Goal: Information Seeking & Learning: Learn about a topic

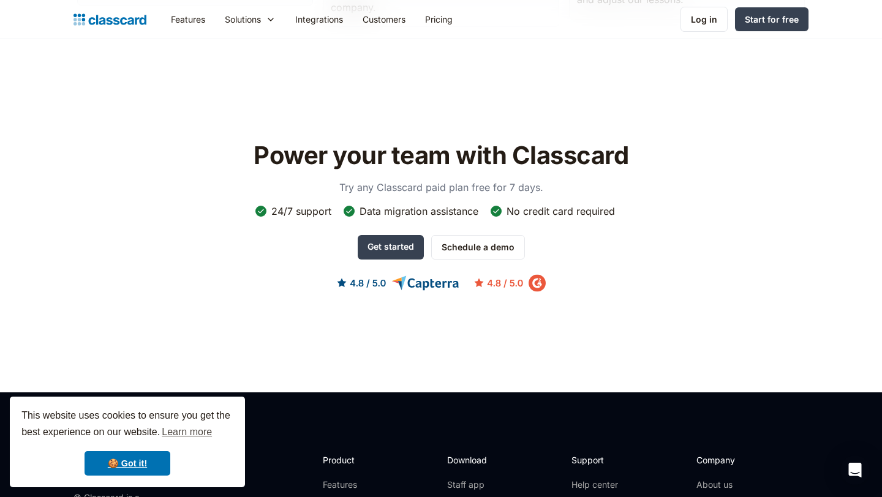
scroll to position [3956, 0]
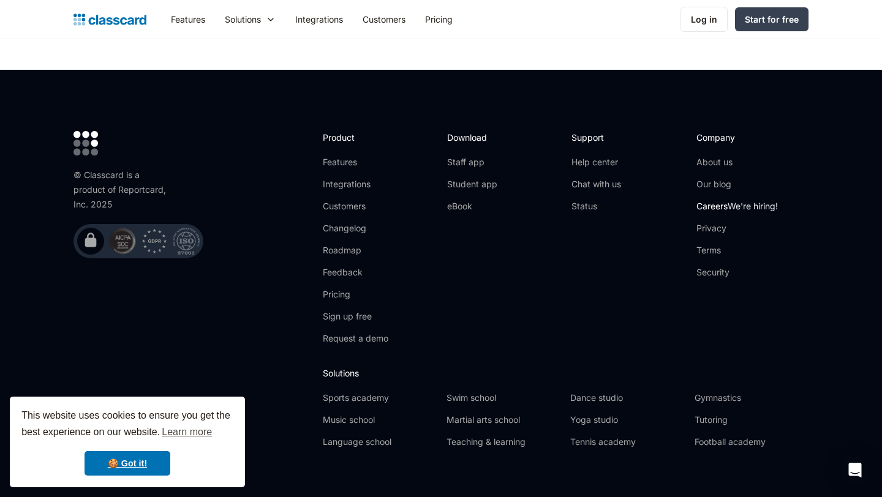
click at [727, 200] on link "Careers We're hiring!" at bounding box center [737, 206] width 81 height 12
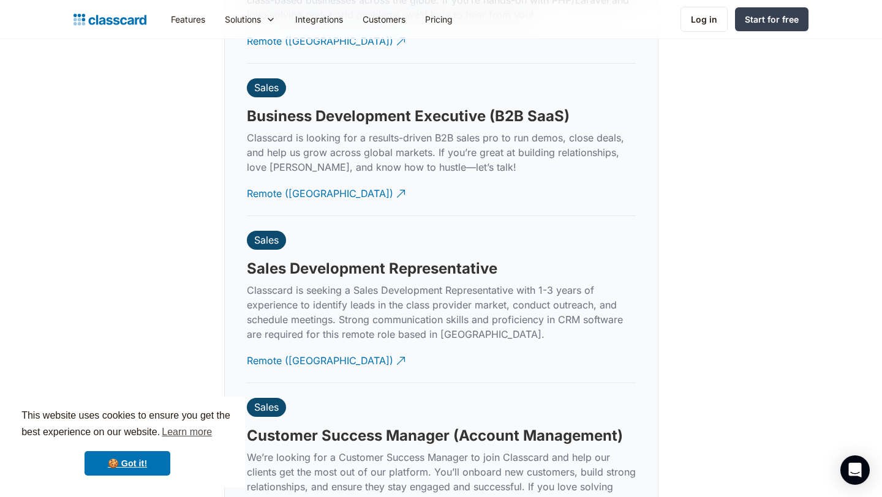
click at [255, 296] on p "Classcard is seeking a Sales Development Representative with 1-3 years of exper…" at bounding box center [441, 312] width 389 height 59
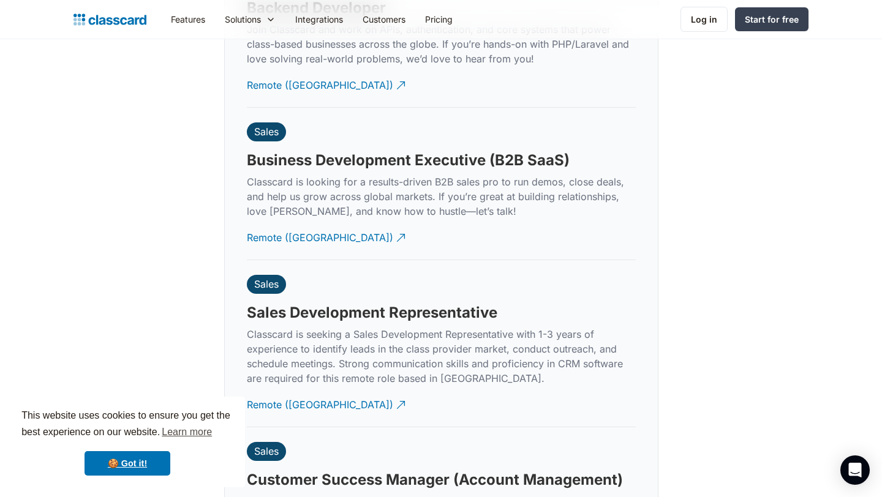
scroll to position [3140, 0]
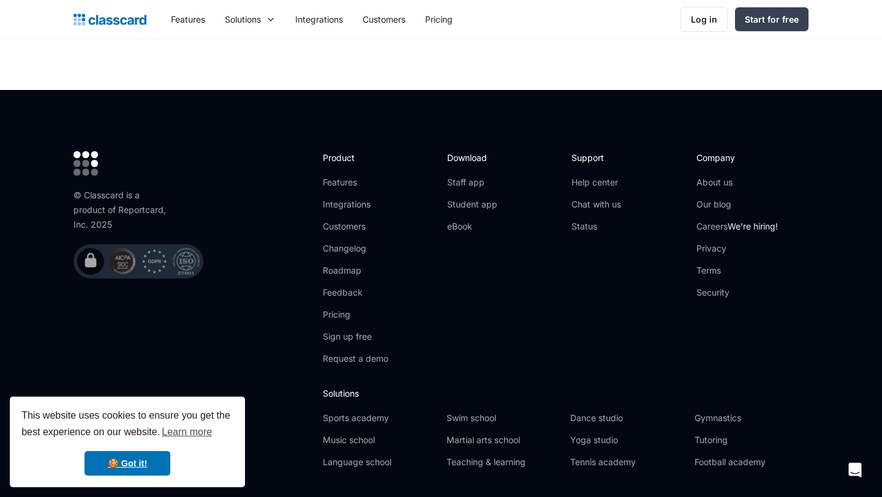
scroll to position [3937, 0]
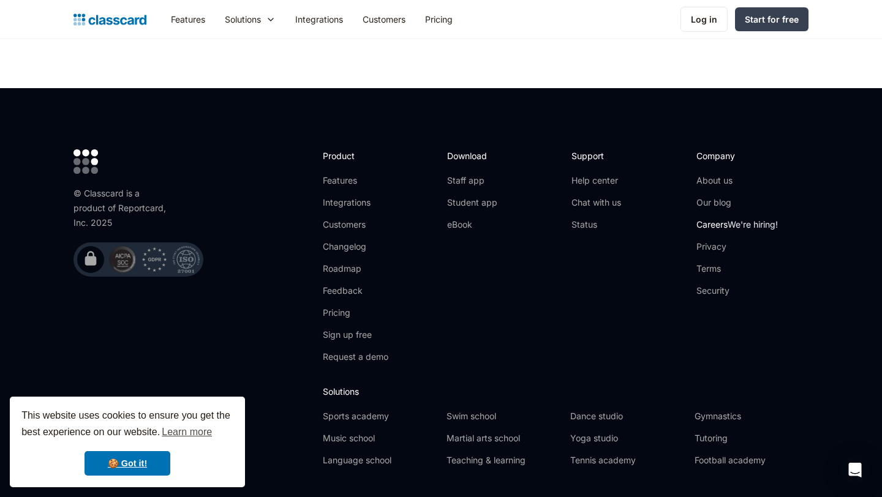
click at [716, 219] on link "Careers We're hiring!" at bounding box center [737, 225] width 81 height 12
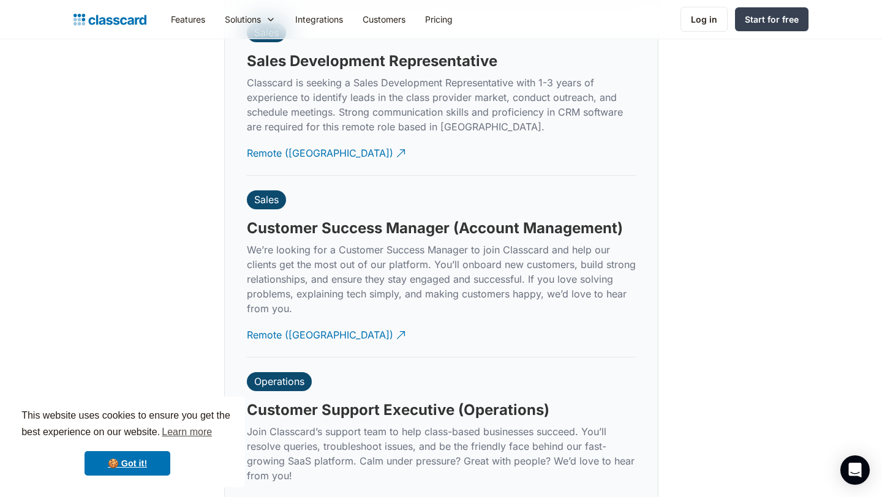
scroll to position [3393, 0]
